Goal: Task Accomplishment & Management: Use online tool/utility

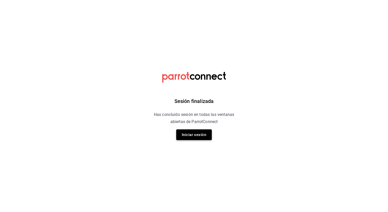
click at [196, 133] on button "Iniciar sesión" at bounding box center [194, 134] width 36 height 11
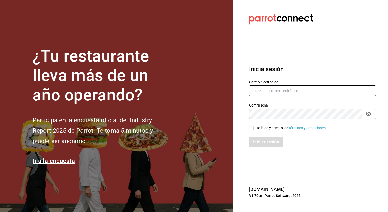
type input "[PERSON_NAME][EMAIL_ADDRESS][PERSON_NAME][DOMAIN_NAME]"
click at [250, 128] on input "He leído y acepto los Términos y condiciones." at bounding box center [251, 128] width 5 height 5
checkbox input "true"
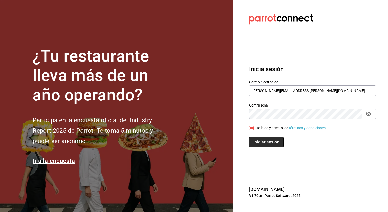
click at [261, 142] on button "Iniciar sesión" at bounding box center [266, 142] width 35 height 11
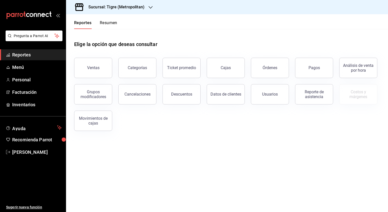
click at [145, 7] on div "Sucursal: Tigre (Metropolitan)" at bounding box center [112, 7] width 84 height 14
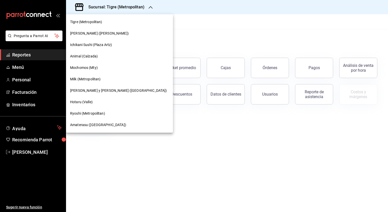
click at [92, 126] on span "Amaterasu ([GEOGRAPHIC_DATA])" at bounding box center [98, 124] width 56 height 5
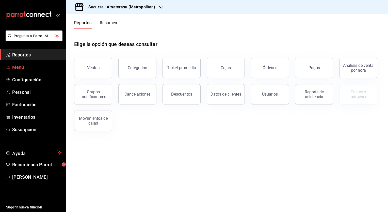
click at [14, 67] on span "Menú" at bounding box center [36, 67] width 49 height 7
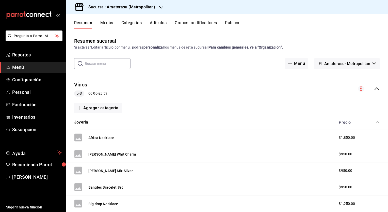
click at [155, 22] on button "Artículos" at bounding box center [158, 24] width 17 height 9
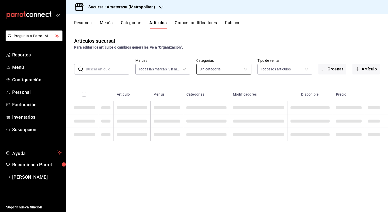
type input "e4cd7fcb-d45b-43ae-a99f-ad4ccfcd9032,f3afaab8-8c3d-4e49-a299-af9bdf6027b2"
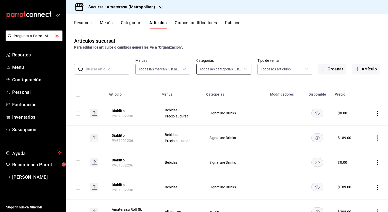
type input "087d9878-8a04-48ff-ab24-0b3ef0fdf69f,f9a59ea1-282a-4f27-8dee-44d2a5bc8fe2,3473a…"
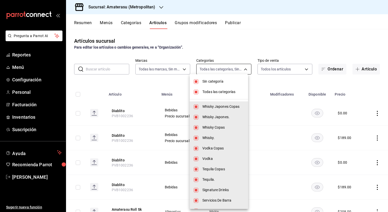
click at [246, 66] on body "Pregunta a Parrot AI Reportes Menú Configuración Personal Facturación Inventari…" at bounding box center [194, 106] width 388 height 212
click at [194, 82] on input "checkbox" at bounding box center [196, 81] width 5 height 5
checkbox input "false"
click at [197, 92] on input "checkbox" at bounding box center [196, 92] width 5 height 5
checkbox input "false"
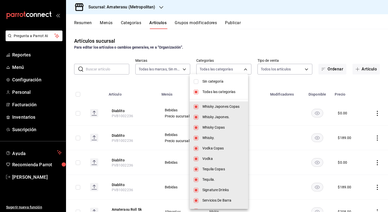
checkbox input "false"
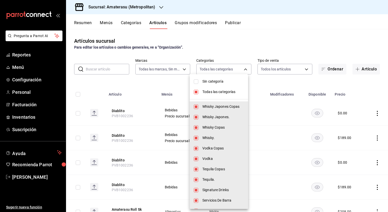
checkbox input "false"
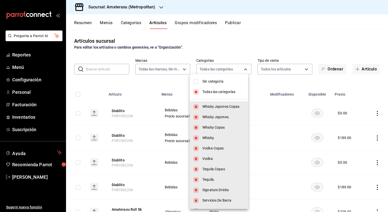
checkbox input "false"
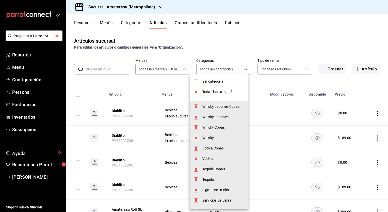
checkbox input "false"
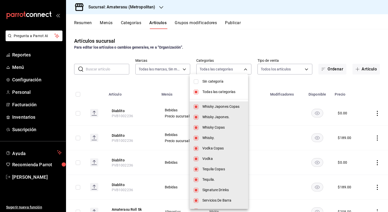
checkbox input "false"
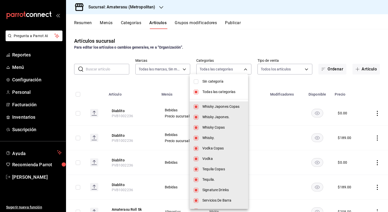
checkbox input "false"
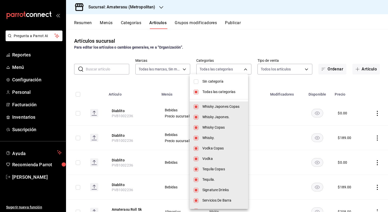
checkbox input "false"
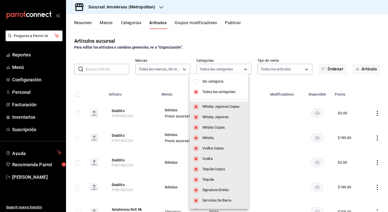
checkbox input "false"
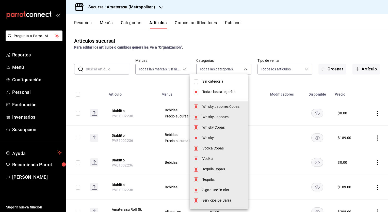
checkbox input "false"
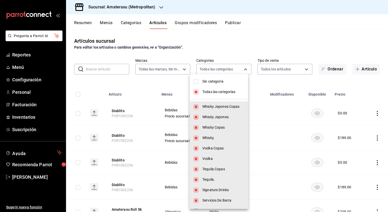
checkbox input "false"
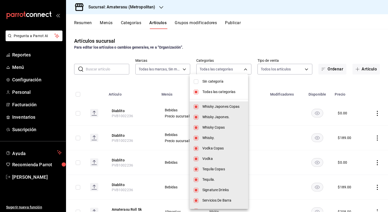
checkbox input "false"
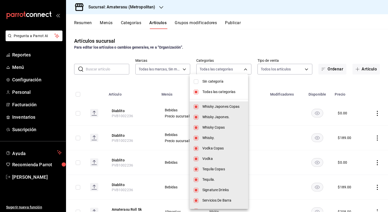
checkbox input "false"
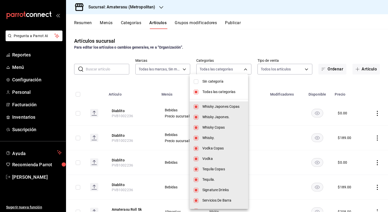
checkbox input "false"
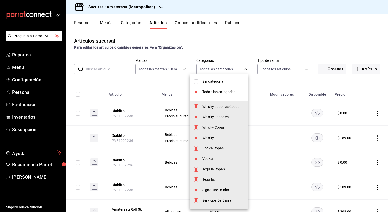
checkbox input "false"
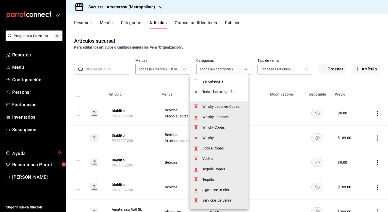
checkbox input "false"
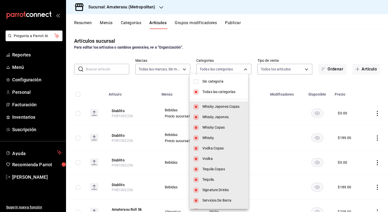
checkbox input "false"
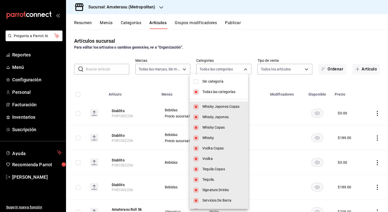
checkbox input "false"
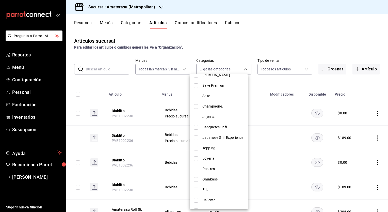
scroll to position [457, 0]
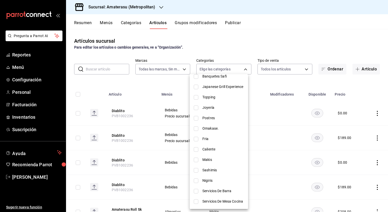
click at [196, 105] on li "Joyería" at bounding box center [219, 107] width 58 height 10
type input "1aa0f1c7-c626-44ce-a99f-af93e6d1e076"
checkbox input "true"
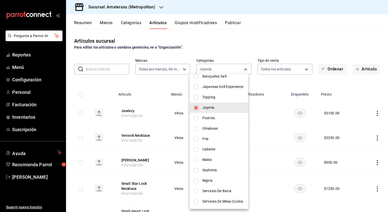
click at [153, 71] on div at bounding box center [194, 106] width 388 height 212
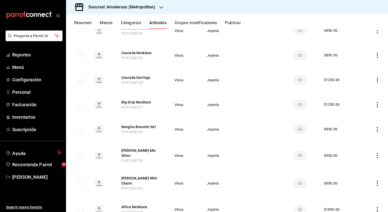
scroll to position [666, 0]
